Goal: Entertainment & Leisure: Browse casually

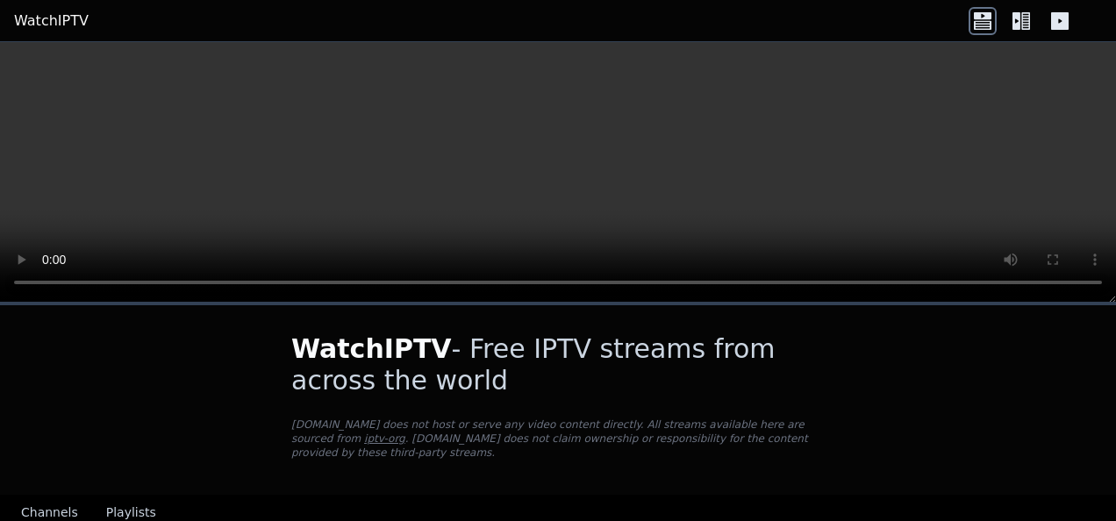
scroll to position [351, 0]
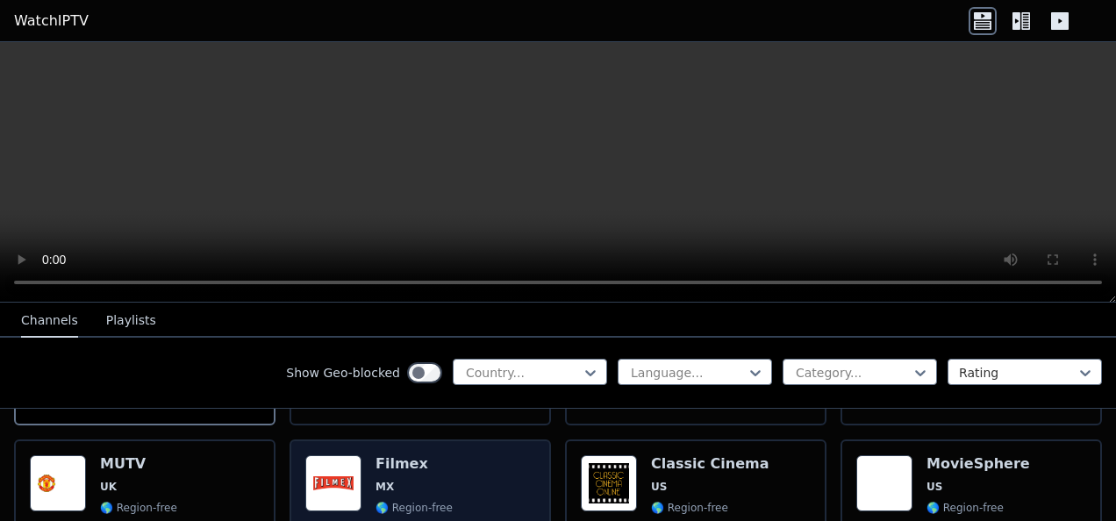
drag, startPoint x: 324, startPoint y: 452, endPoint x: 391, endPoint y: 475, distance: 71.3
click at [391, 480] on span "MX" at bounding box center [413, 487] width 77 height 14
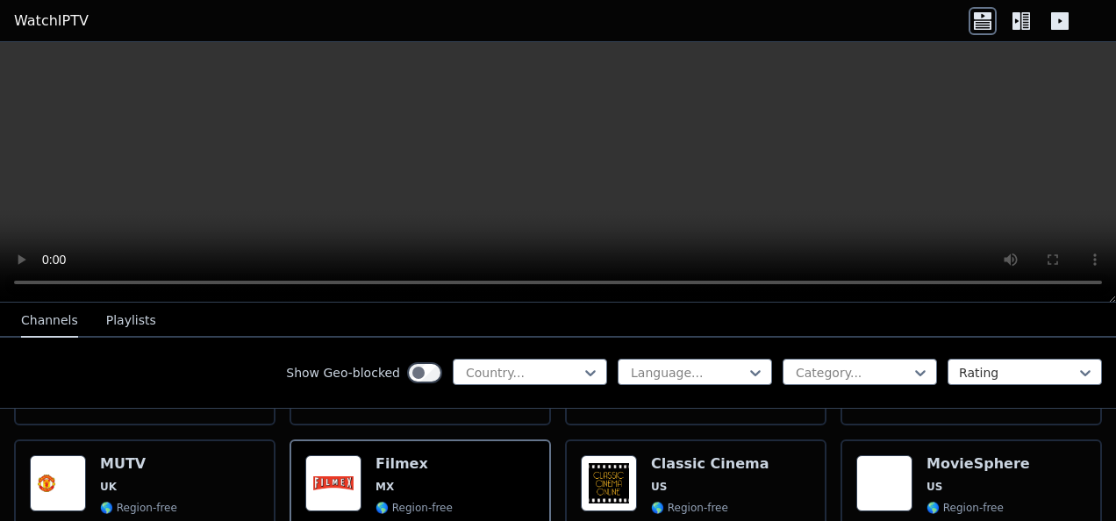
click at [132, 313] on button "Playlists" at bounding box center [131, 320] width 50 height 33
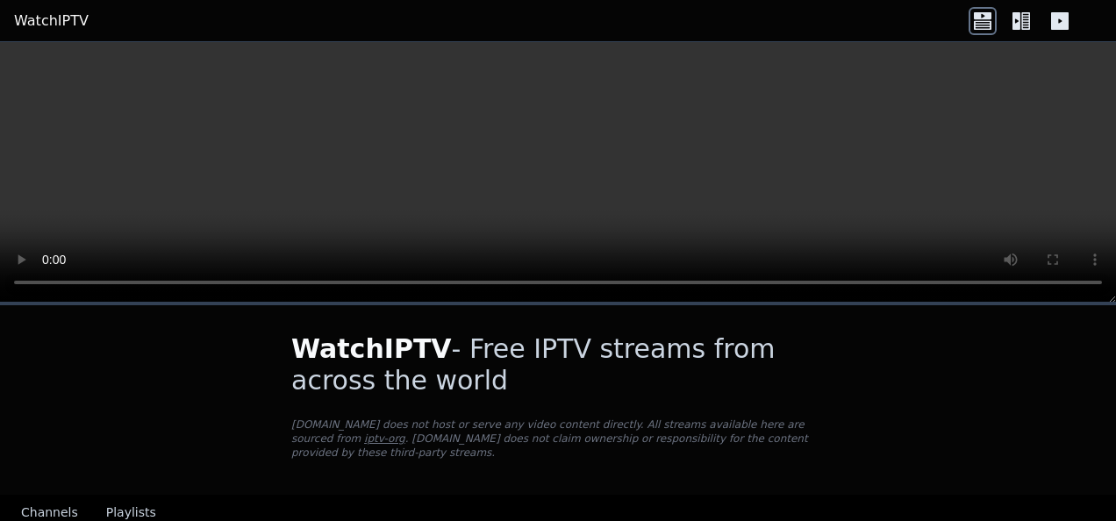
scroll to position [36, 0]
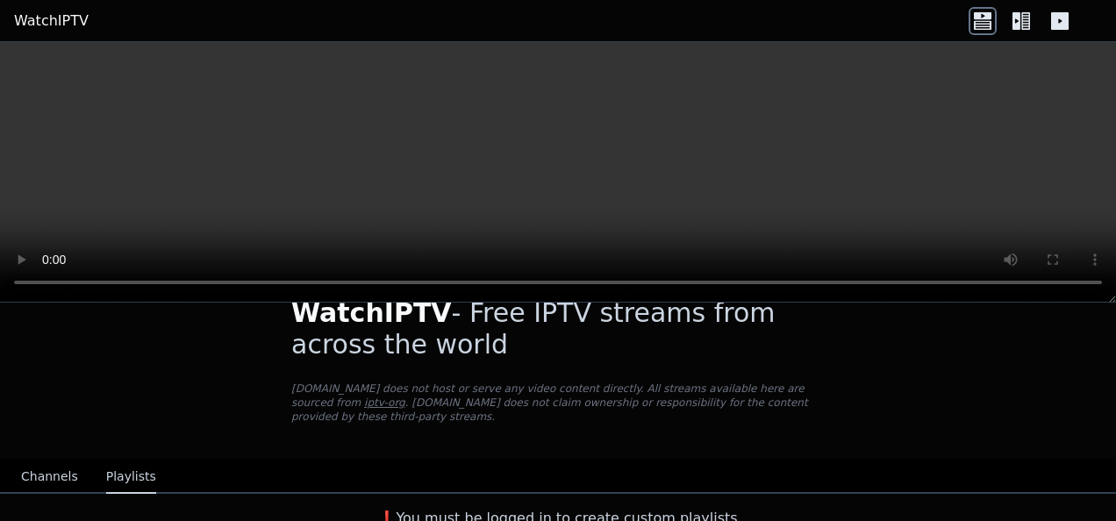
click at [425, 468] on nav "Channels Playlists" at bounding box center [558, 476] width 1116 height 35
click at [46, 468] on button "Channels" at bounding box center [49, 477] width 57 height 33
